Goal: Information Seeking & Learning: Learn about a topic

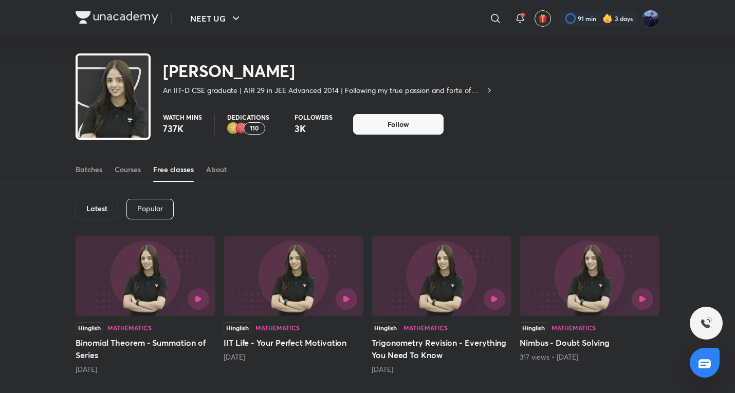
click at [150, 280] on img at bounding box center [146, 276] width 140 height 80
click at [297, 311] on img at bounding box center [294, 276] width 140 height 80
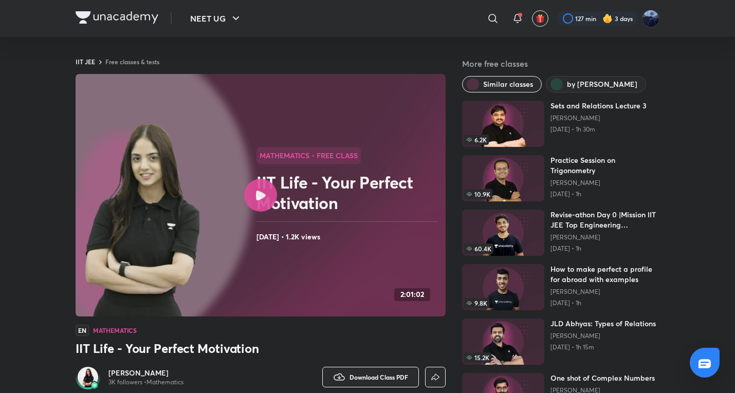
click at [235, 172] on circle at bounding box center [85, 195] width 332 height 332
